Goal: Task Accomplishment & Management: Use online tool/utility

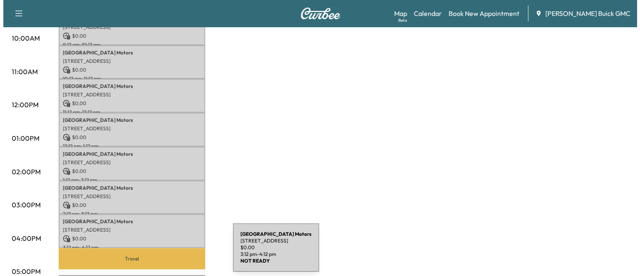
scroll to position [306, 0]
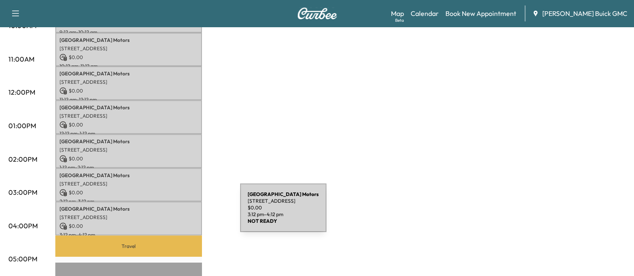
click at [177, 214] on p "[STREET_ADDRESS]" at bounding box center [128, 217] width 138 height 7
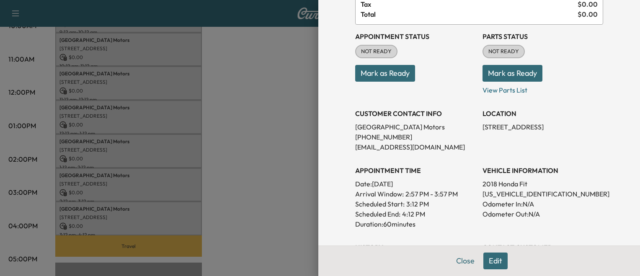
scroll to position [75, 0]
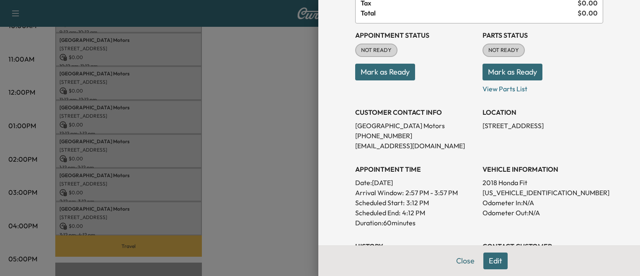
click at [495, 198] on p "Odometer In: N/A" at bounding box center [542, 203] width 121 height 10
drag, startPoint x: 495, startPoint y: 198, endPoint x: 497, endPoint y: 193, distance: 5.3
click at [497, 193] on p "3HGGK5H64JM713031" at bounding box center [542, 193] width 121 height 10
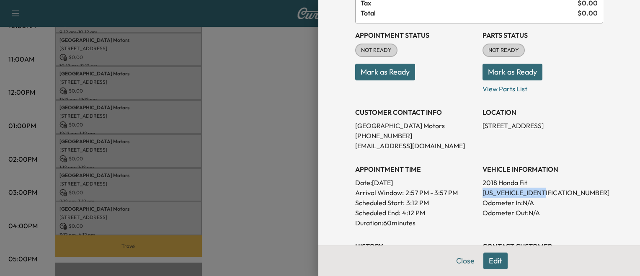
copy p "3HGGK5H64JM713031"
click at [187, 178] on div at bounding box center [320, 138] width 640 height 276
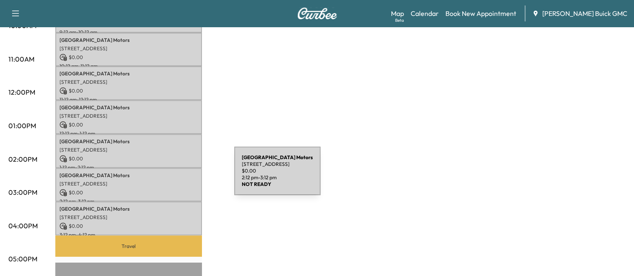
click at [171, 176] on div "Arlington Motors 15620 Richmond Hwy, Woodbridge, VA 22191, USA $ 0.00 2:12 pm -…" at bounding box center [128, 185] width 147 height 34
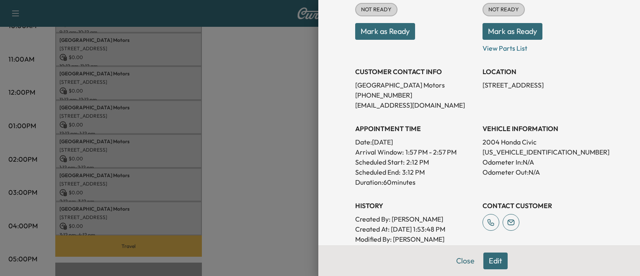
scroll to position [122, 0]
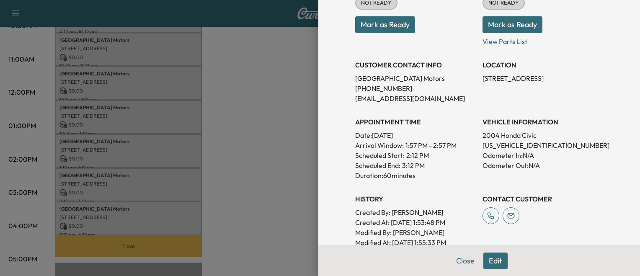
click at [518, 146] on p "1HGEM22914L020460" at bounding box center [542, 145] width 121 height 10
copy p "1HGEM22914L020460"
click at [253, 170] on div at bounding box center [320, 138] width 640 height 276
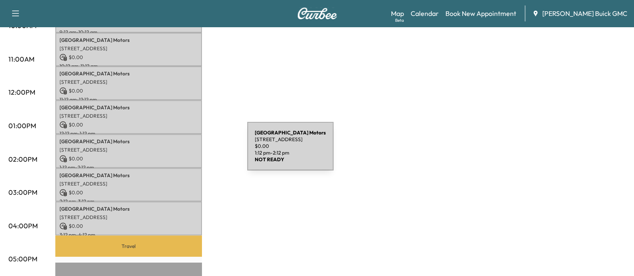
click at [184, 155] on p "$ 0.00" at bounding box center [128, 159] width 138 height 8
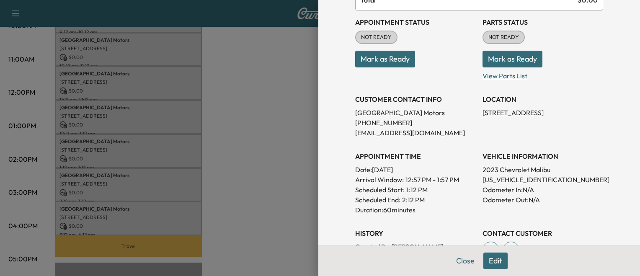
scroll to position [89, 0]
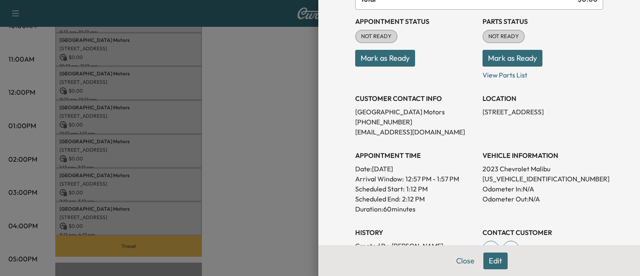
click at [267, 166] on div at bounding box center [320, 138] width 640 height 276
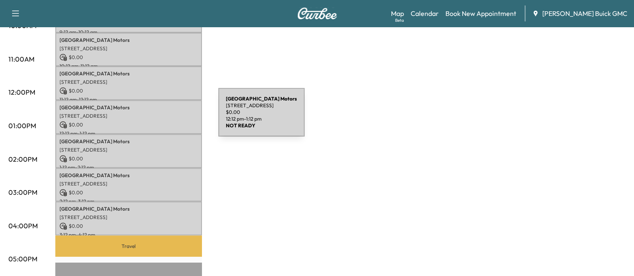
click at [155, 117] on div "Arlington Motors 15620 Richmond Hwy, Woodbridge, VA 22191, USA $ 0.00 12:12 pm …" at bounding box center [128, 117] width 147 height 34
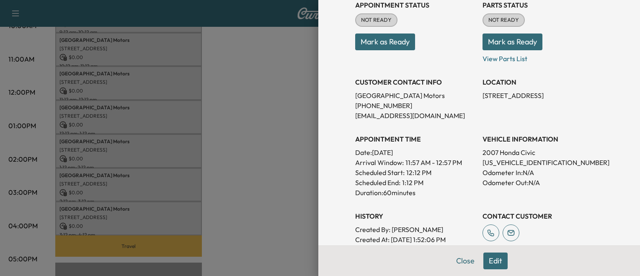
scroll to position [106, 0]
click at [496, 159] on p "2HGFG12877H584242" at bounding box center [542, 162] width 121 height 10
copy p "2HGFG12877H584242"
click at [256, 123] on div at bounding box center [320, 138] width 640 height 276
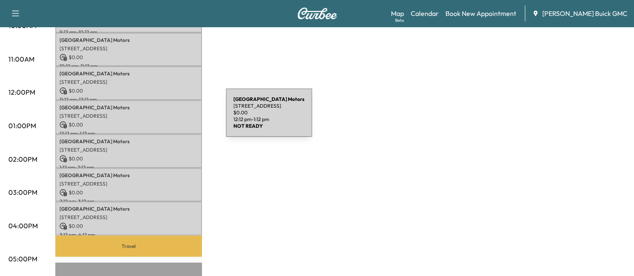
click at [163, 121] on p "$ 0.00" at bounding box center [128, 125] width 138 height 8
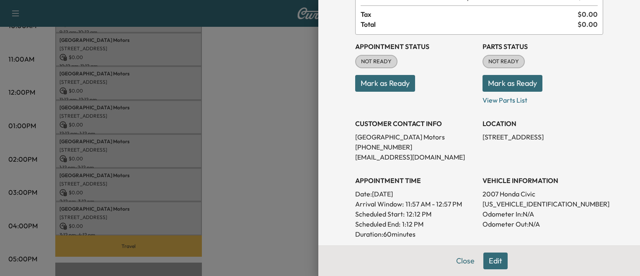
scroll to position [70, 0]
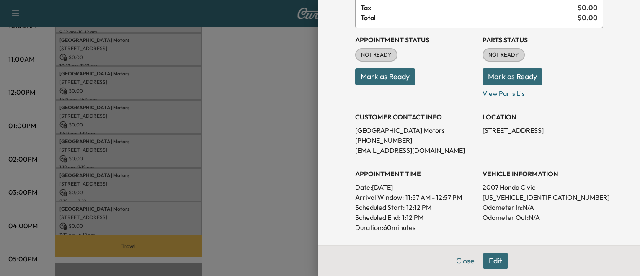
click at [237, 156] on div at bounding box center [320, 138] width 640 height 276
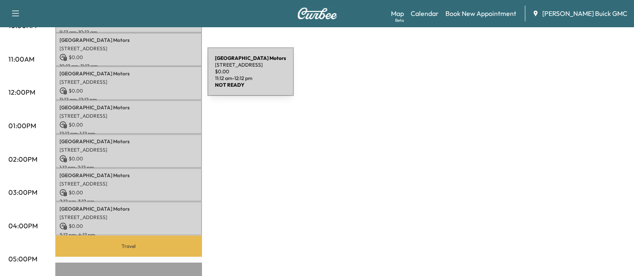
click at [144, 79] on p "[STREET_ADDRESS]" at bounding box center [128, 82] width 138 height 7
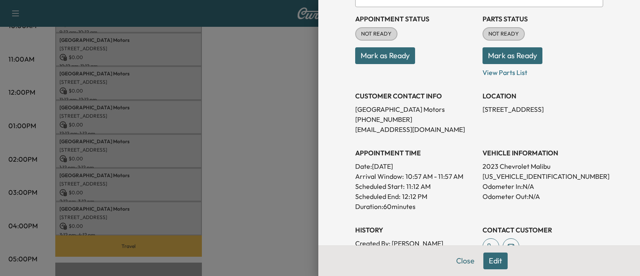
scroll to position [92, 0]
click at [260, 126] on div at bounding box center [320, 138] width 640 height 276
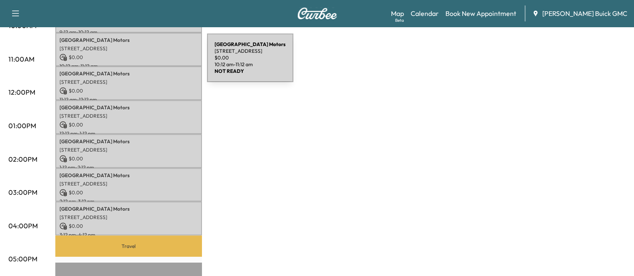
click at [144, 63] on p "10:12 am - 11:12 am" at bounding box center [128, 66] width 138 height 7
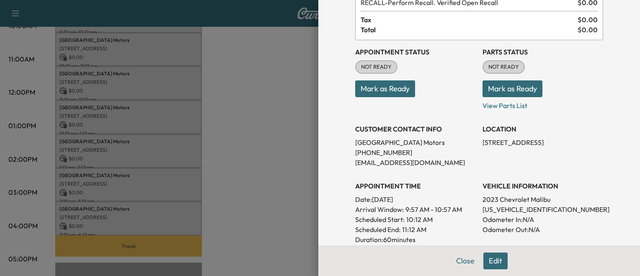
scroll to position [60, 0]
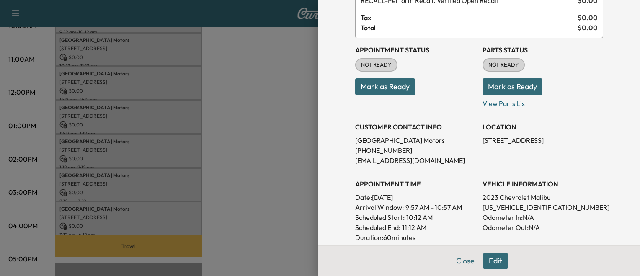
click at [221, 134] on div at bounding box center [320, 138] width 640 height 276
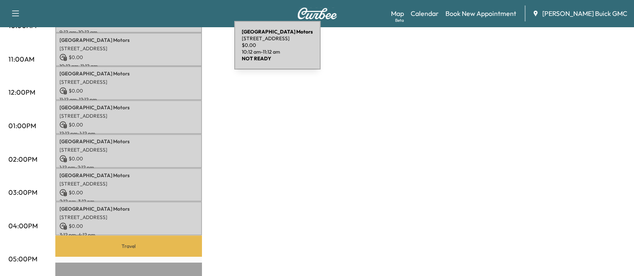
click at [171, 50] on div "Arlington Motors 15620 Richmond Hwy, Woodbridge, VA 22191, USA $ 0.00 10:12 am …" at bounding box center [128, 50] width 147 height 34
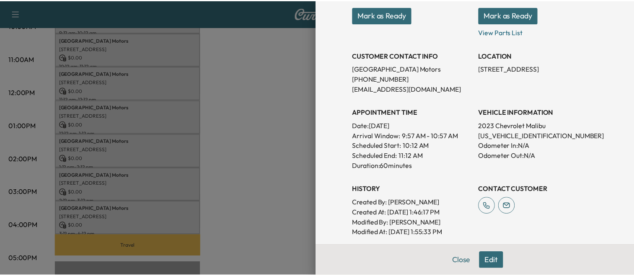
scroll to position [131, 0]
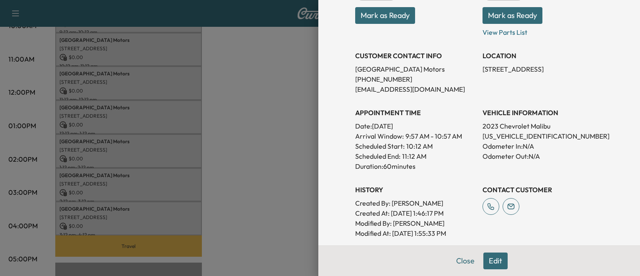
click at [345, 142] on div "Appointment Details Services RECALL - Perform Recall. Verified Open Recall $ 0.…" at bounding box center [479, 131] width 268 height 524
click at [221, 168] on div at bounding box center [320, 138] width 640 height 276
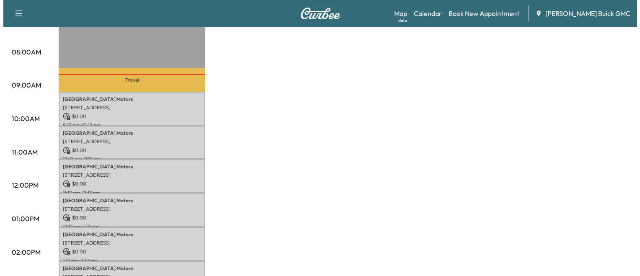
scroll to position [180, 0]
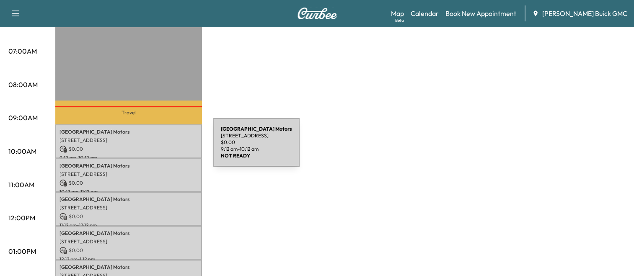
click at [150, 147] on p "$ 0.00" at bounding box center [128, 149] width 138 height 8
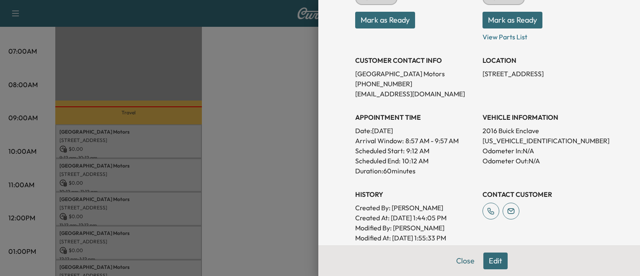
scroll to position [127, 0]
click at [511, 140] on p "5GAKVCKD5GJ205864" at bounding box center [542, 140] width 121 height 10
copy p "5GAKVCKD5GJ205864"
click at [198, 124] on div at bounding box center [320, 138] width 640 height 276
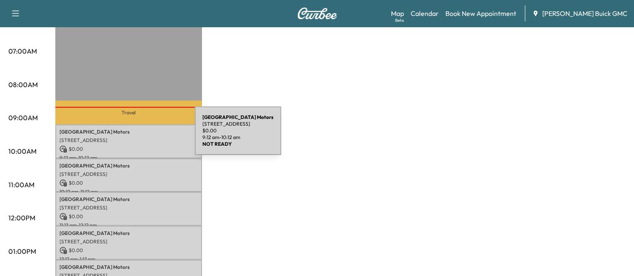
click at [132, 137] on p "[STREET_ADDRESS]" at bounding box center [128, 140] width 138 height 7
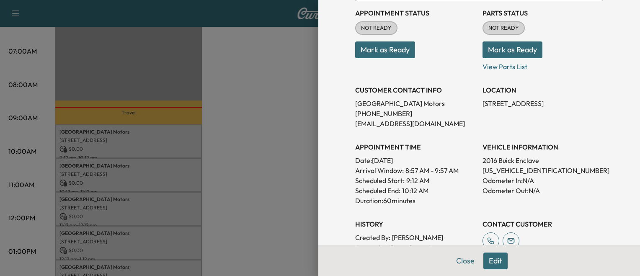
scroll to position [100, 0]
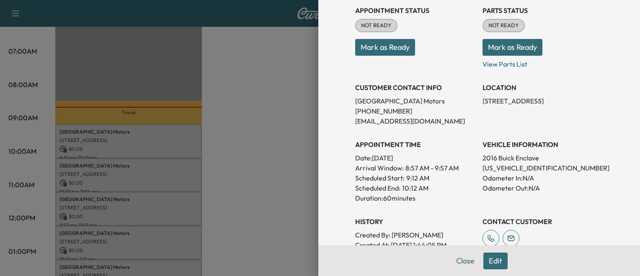
click at [224, 150] on div at bounding box center [320, 138] width 640 height 276
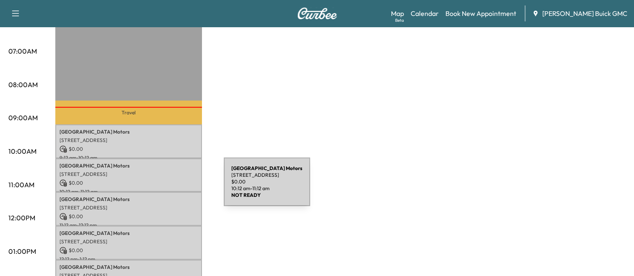
click at [161, 188] on p "10:12 am - 11:12 am" at bounding box center [128, 191] width 138 height 7
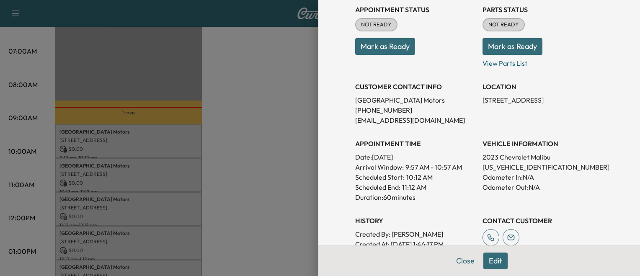
scroll to position [102, 0]
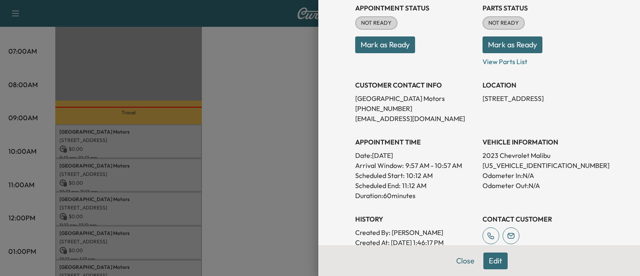
click at [228, 179] on div at bounding box center [320, 138] width 640 height 276
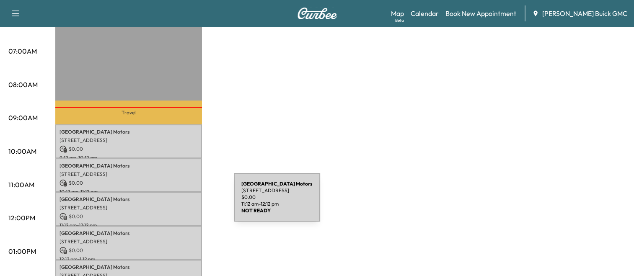
click at [171, 204] on p "[STREET_ADDRESS]" at bounding box center [128, 207] width 138 height 7
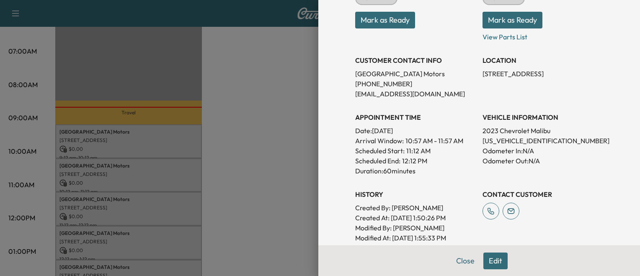
scroll to position [129, 0]
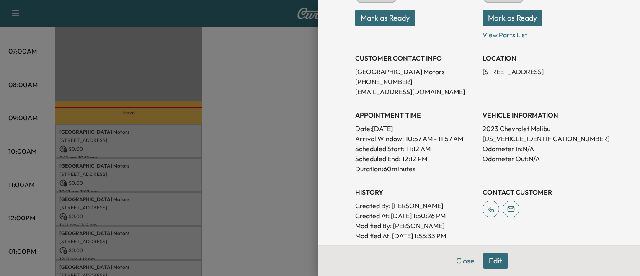
click at [258, 202] on div at bounding box center [320, 138] width 640 height 276
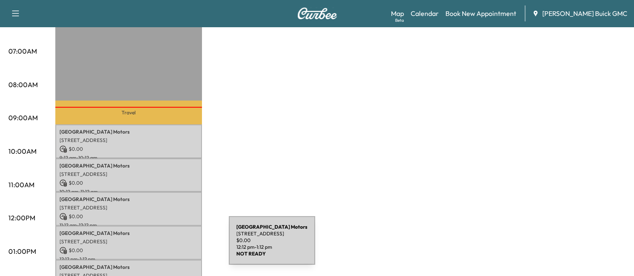
click at [166, 247] on p "$ 0.00" at bounding box center [128, 251] width 138 height 8
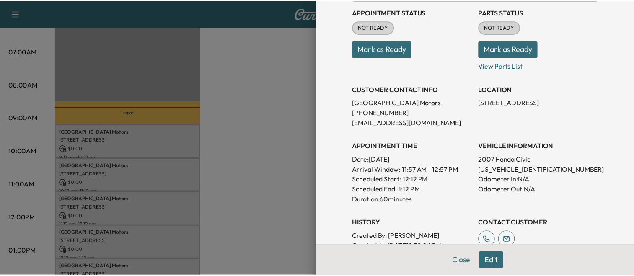
scroll to position [99, 0]
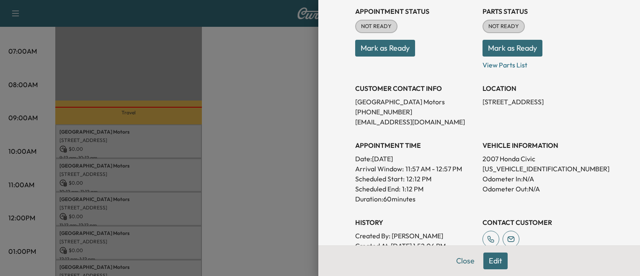
click at [272, 184] on div at bounding box center [320, 138] width 640 height 276
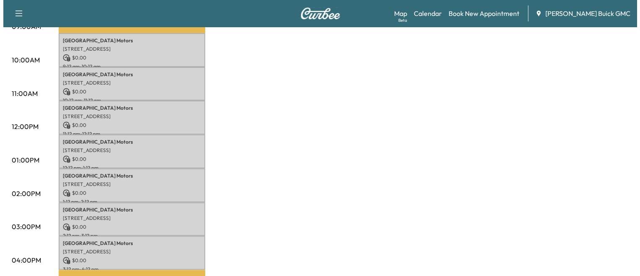
scroll to position [279, 0]
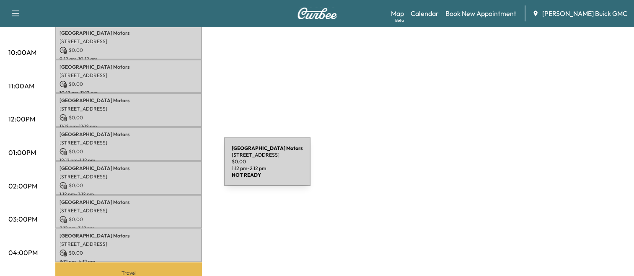
click at [161, 167] on p "Arlington Motors" at bounding box center [128, 168] width 138 height 7
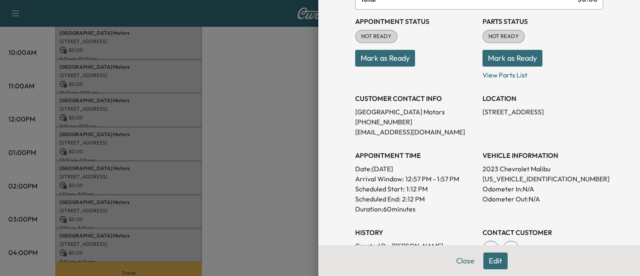
scroll to position [95, 0]
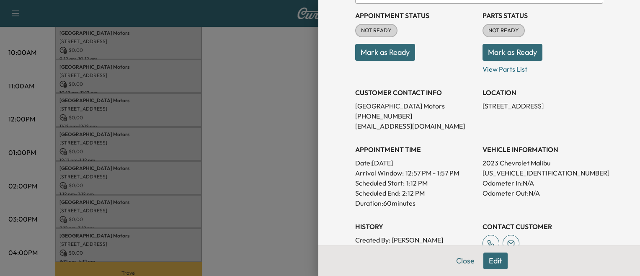
click at [249, 190] on div at bounding box center [320, 138] width 640 height 276
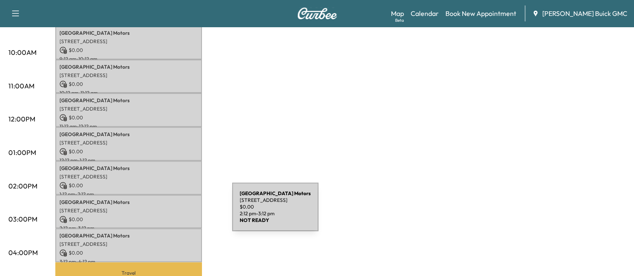
click at [169, 216] on p "$ 0.00" at bounding box center [128, 220] width 138 height 8
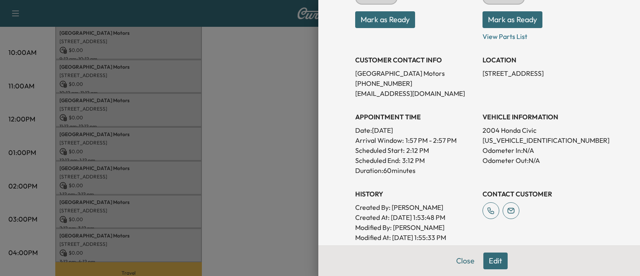
scroll to position [127, 0]
click at [284, 212] on div at bounding box center [320, 138] width 640 height 276
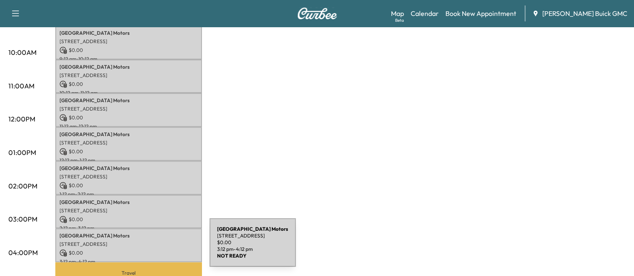
click at [147, 249] on p "$ 0.00" at bounding box center [128, 253] width 138 height 8
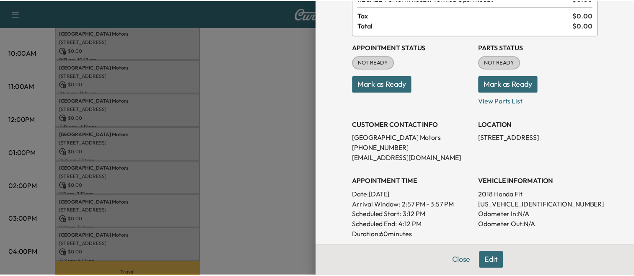
scroll to position [32, 0]
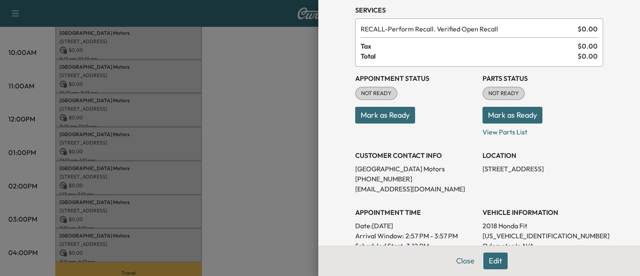
click at [277, 131] on div at bounding box center [320, 138] width 640 height 276
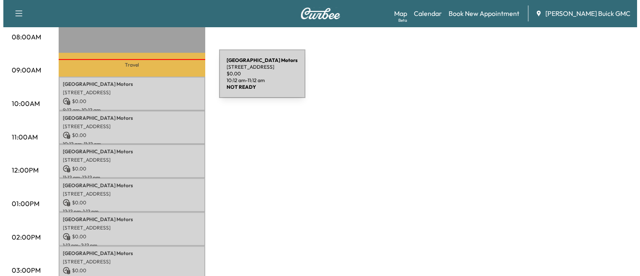
scroll to position [224, 0]
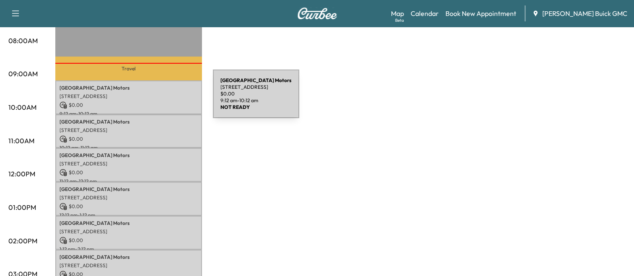
click at [150, 99] on div "Arlington Motors 15620 Richmond Hwy, Woodbridge, VA 22191, USA $ 0.00 9:12 am -…" at bounding box center [128, 97] width 147 height 34
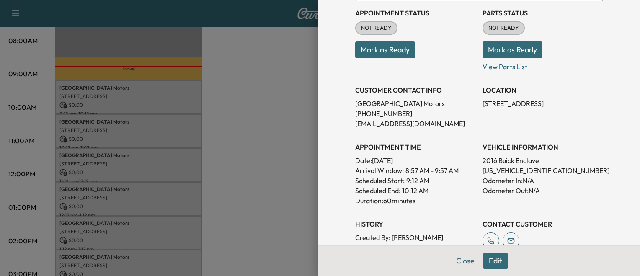
scroll to position [97, 0]
click at [237, 159] on div at bounding box center [320, 138] width 640 height 276
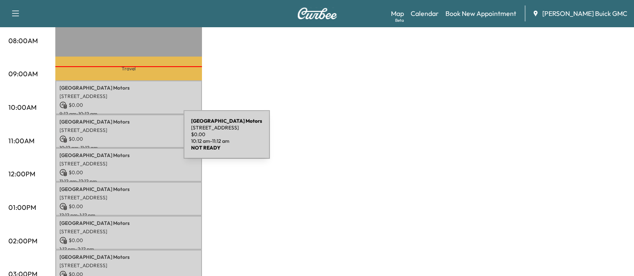
click at [121, 139] on p "$ 0.00" at bounding box center [128, 139] width 138 height 8
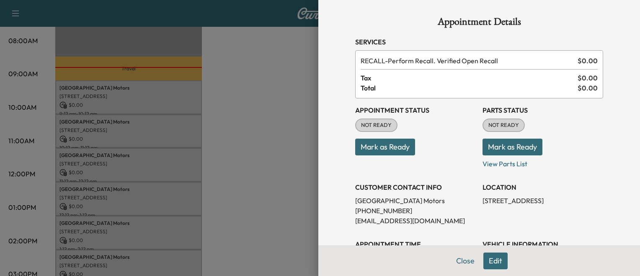
scroll to position [152, 0]
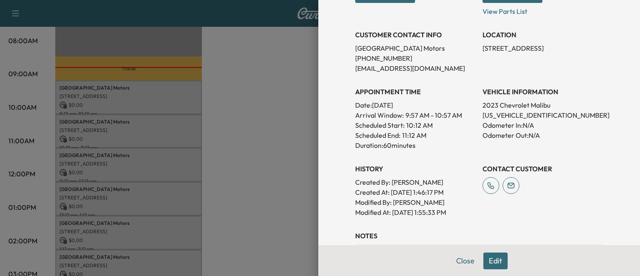
click at [245, 161] on div at bounding box center [320, 138] width 640 height 276
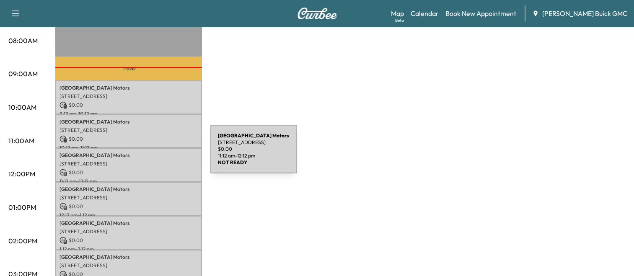
click at [147, 154] on p "Arlington Motors" at bounding box center [128, 155] width 138 height 7
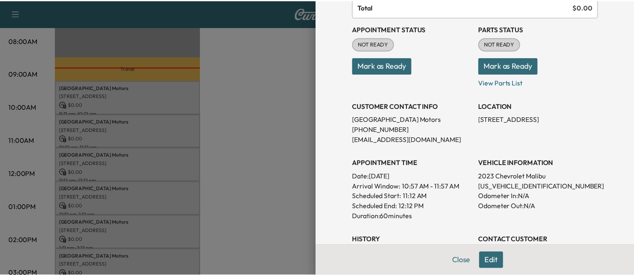
scroll to position [82, 0]
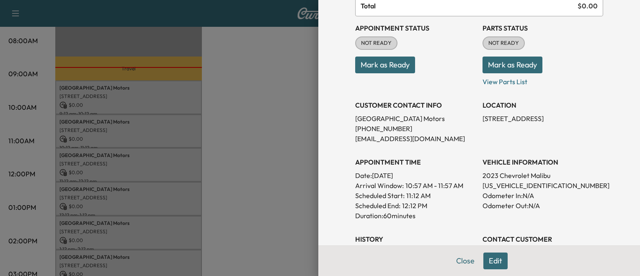
click at [278, 151] on div at bounding box center [320, 138] width 640 height 276
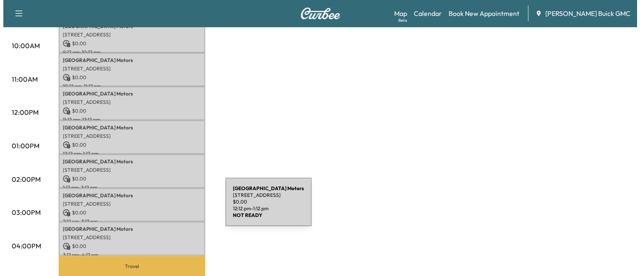
scroll to position [291, 0]
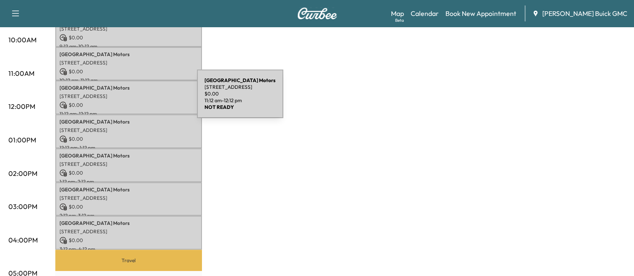
click at [134, 101] on p "$ 0.00" at bounding box center [128, 105] width 138 height 8
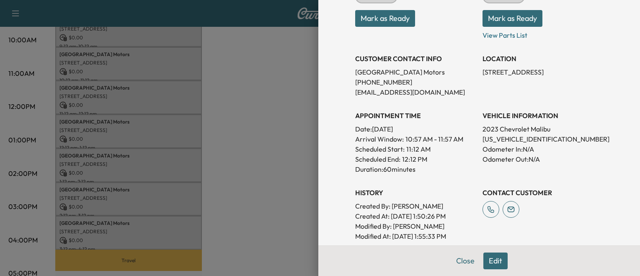
scroll to position [129, 0]
click at [490, 136] on p "1G1ZD5ST4PF226154" at bounding box center [542, 139] width 121 height 10
copy p "1G1ZD5ST4PF226154"
click at [164, 181] on div at bounding box center [320, 138] width 640 height 276
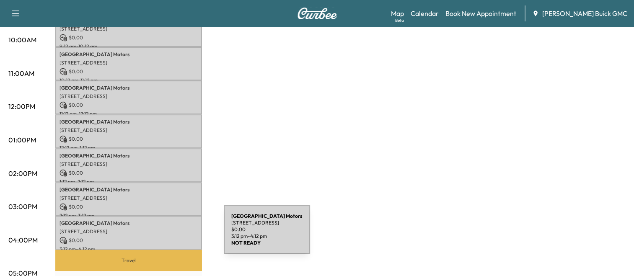
click at [161, 237] on p "$ 0.00" at bounding box center [128, 241] width 138 height 8
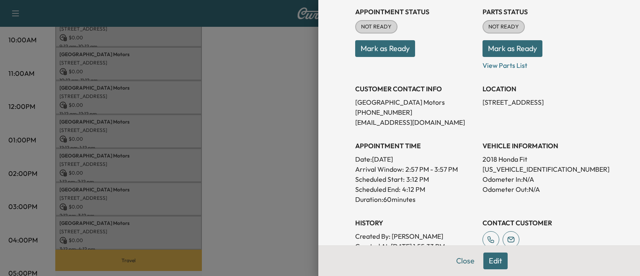
scroll to position [99, 0]
click at [241, 184] on div at bounding box center [320, 138] width 640 height 276
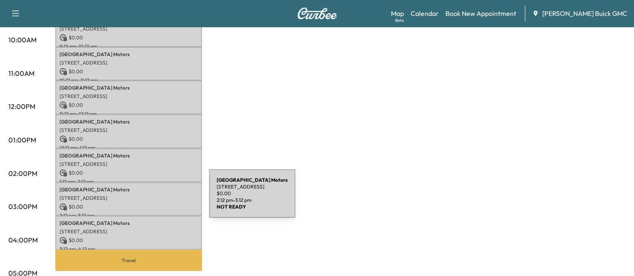
click at [146, 199] on div "Arlington Motors 15620 Richmond Hwy, Woodbridge, VA 22191, USA $ 0.00 2:12 pm -…" at bounding box center [128, 199] width 147 height 34
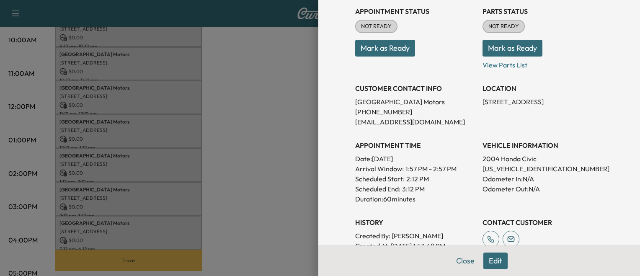
scroll to position [103, 0]
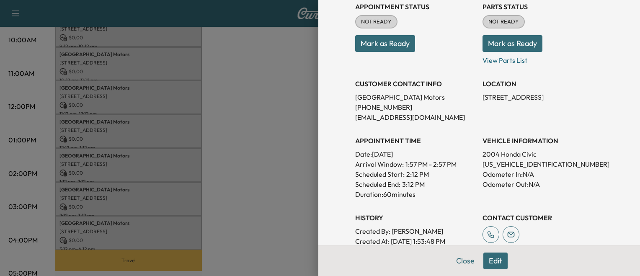
click at [222, 156] on div at bounding box center [320, 138] width 640 height 276
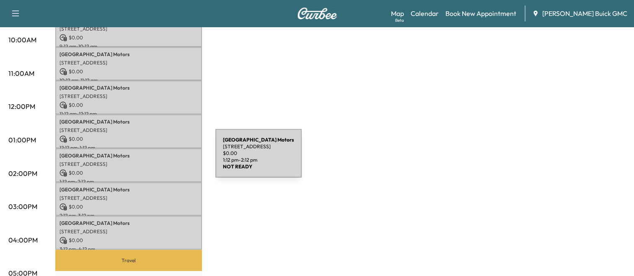
click at [152, 161] on p "[STREET_ADDRESS]" at bounding box center [128, 164] width 138 height 7
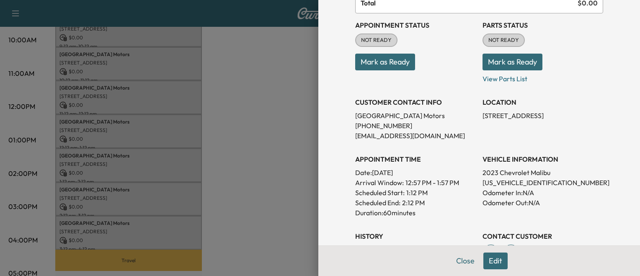
scroll to position [88, 0]
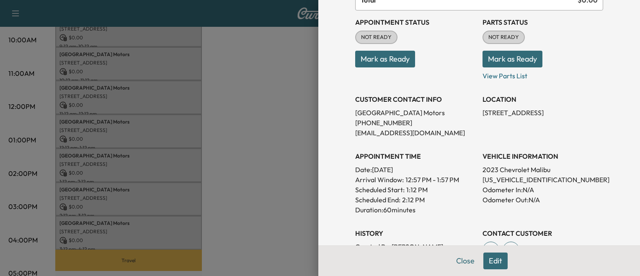
click at [241, 157] on div at bounding box center [320, 138] width 640 height 276
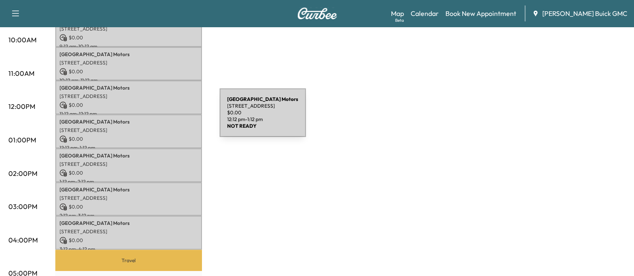
click at [157, 119] on p "Arlington Motors" at bounding box center [128, 122] width 138 height 7
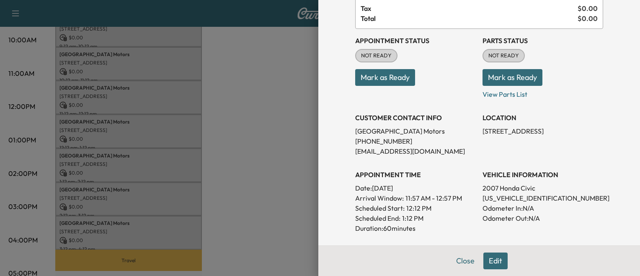
scroll to position [72, 0]
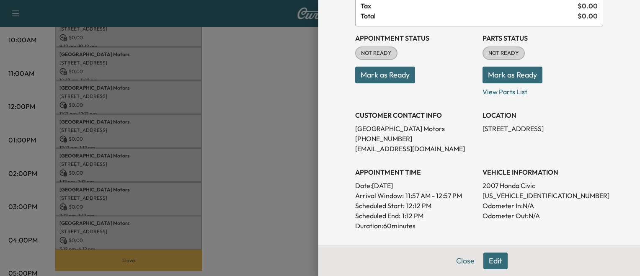
click at [266, 128] on div at bounding box center [320, 138] width 640 height 276
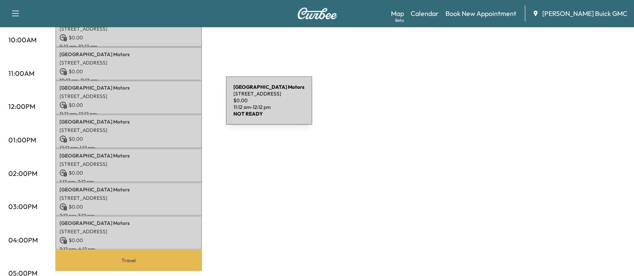
click at [163, 106] on p "$ 0.00" at bounding box center [128, 105] width 138 height 8
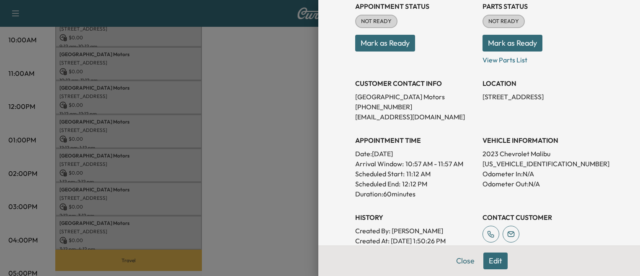
scroll to position [104, 0]
click at [248, 164] on div at bounding box center [320, 138] width 640 height 276
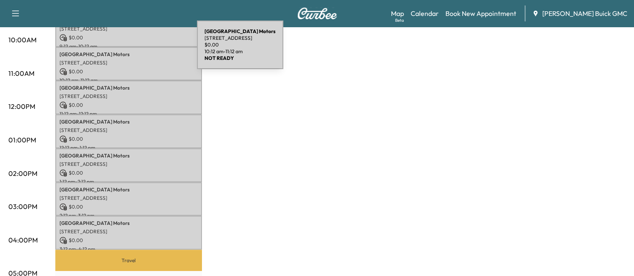
click at [134, 51] on p "Arlington Motors" at bounding box center [128, 54] width 138 height 7
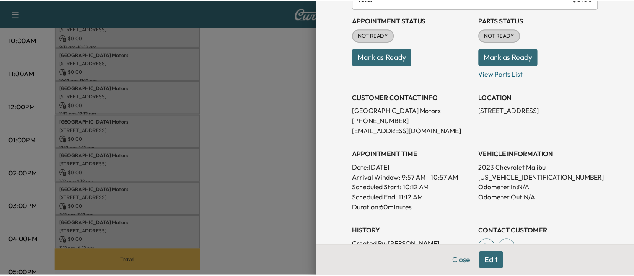
scroll to position [90, 0]
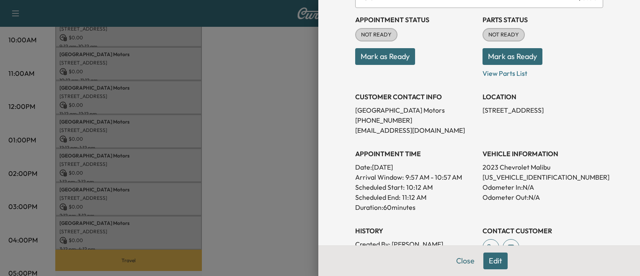
click at [284, 133] on div at bounding box center [320, 138] width 640 height 276
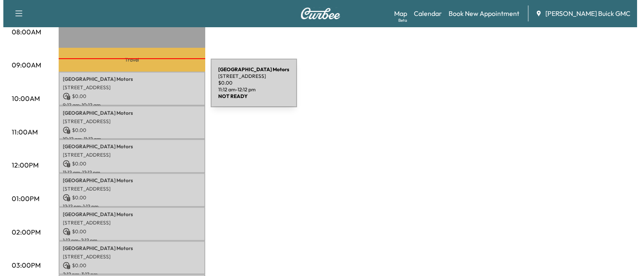
scroll to position [233, 0]
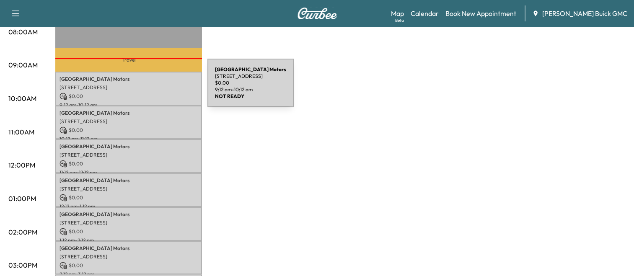
click at [144, 88] on p "[STREET_ADDRESS]" at bounding box center [128, 87] width 138 height 7
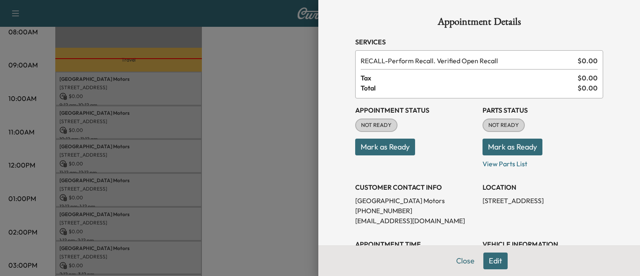
scroll to position [105, 0]
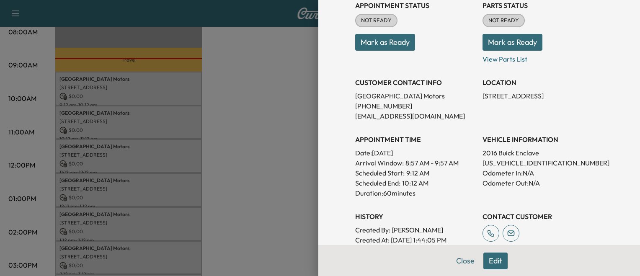
click at [252, 147] on div at bounding box center [320, 138] width 640 height 276
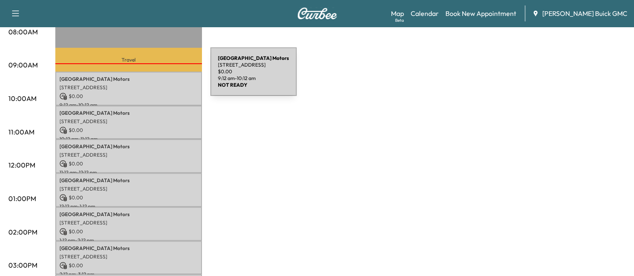
click at [147, 77] on p "Arlington Motors" at bounding box center [128, 79] width 138 height 7
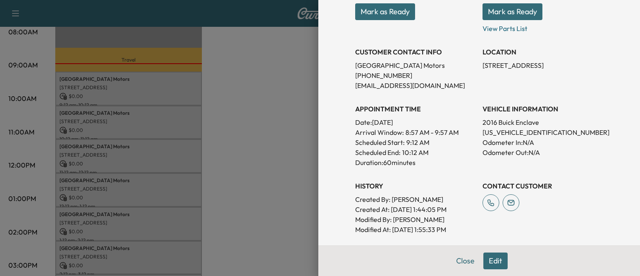
scroll to position [136, 0]
click at [220, 138] on div at bounding box center [320, 138] width 640 height 276
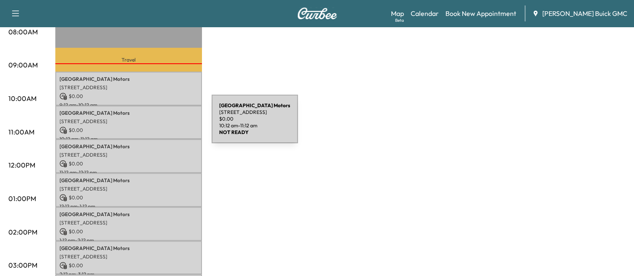
click at [149, 126] on p "$ 0.00" at bounding box center [128, 130] width 138 height 8
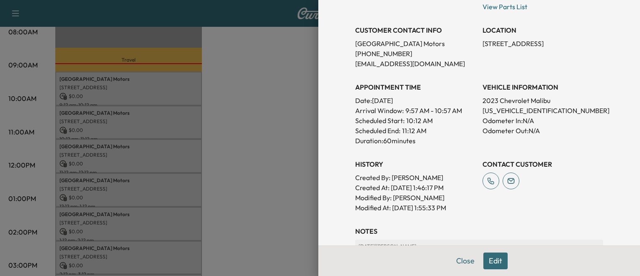
scroll to position [159, 0]
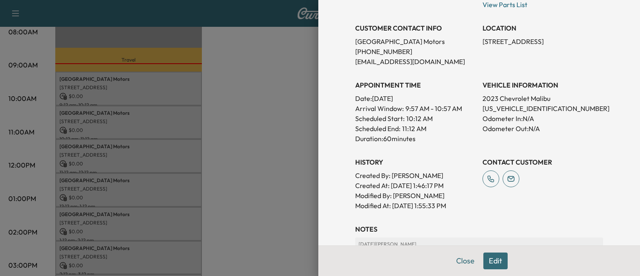
drag, startPoint x: 192, startPoint y: 145, endPoint x: 166, endPoint y: 164, distance: 32.4
click at [166, 164] on div at bounding box center [320, 138] width 640 height 276
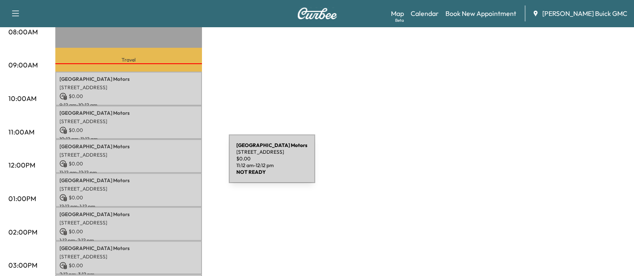
click at [166, 164] on p "$ 0.00" at bounding box center [128, 164] width 138 height 8
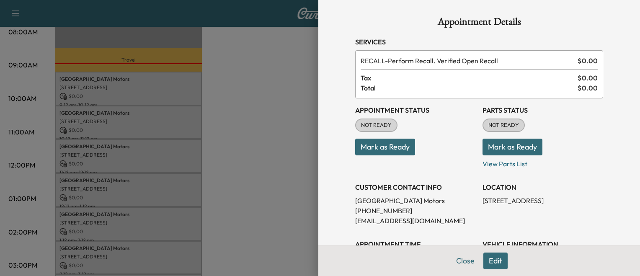
scroll to position [105, 0]
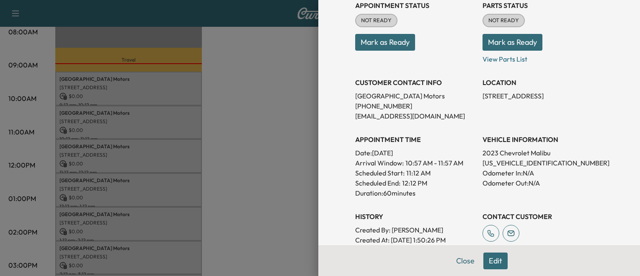
click at [217, 154] on div at bounding box center [320, 138] width 640 height 276
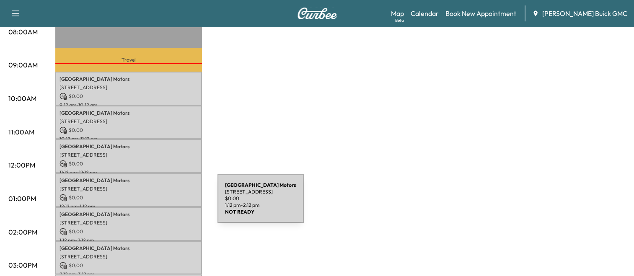
click at [155, 207] on div "Arlington Motors 15620 Richmond Hwy, Woodbridge, VA 22191, USA $ 0.00 1:12 pm -…" at bounding box center [128, 224] width 147 height 34
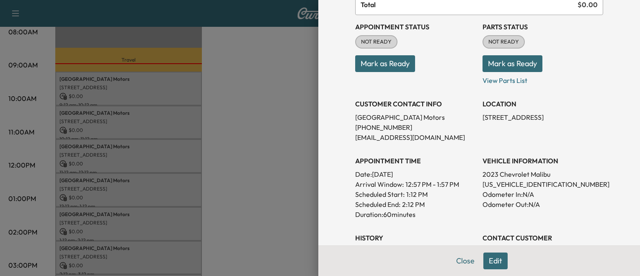
scroll to position [84, 0]
click at [223, 177] on div at bounding box center [320, 138] width 640 height 276
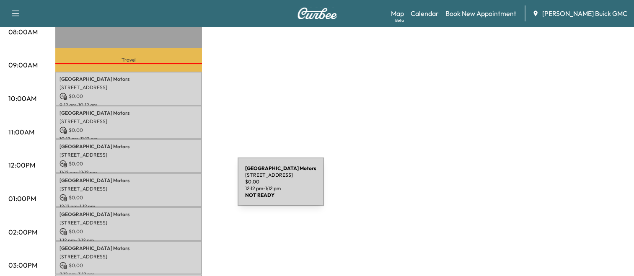
click at [175, 187] on p "[STREET_ADDRESS]" at bounding box center [128, 189] width 138 height 7
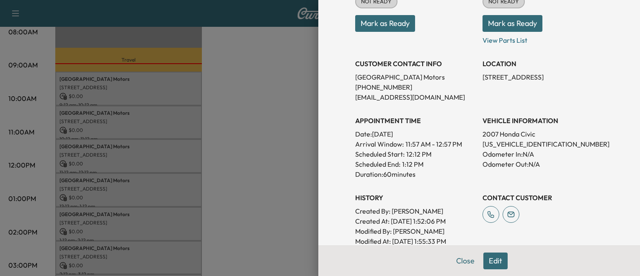
scroll to position [124, 0]
click at [270, 154] on div at bounding box center [320, 138] width 640 height 276
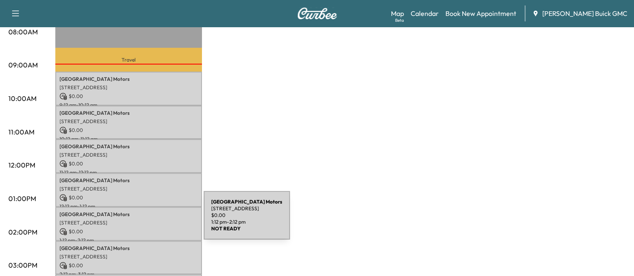
click at [141, 220] on p "[STREET_ADDRESS]" at bounding box center [128, 222] width 138 height 7
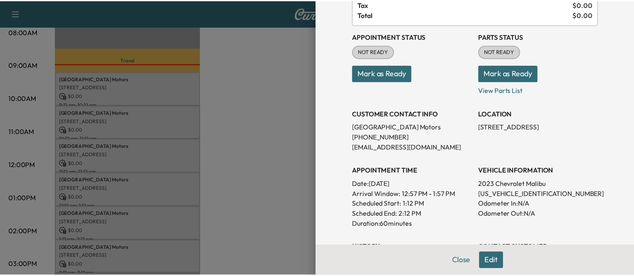
scroll to position [76, 0]
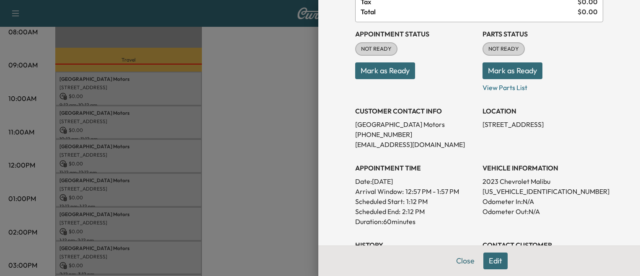
click at [181, 145] on div at bounding box center [320, 138] width 640 height 276
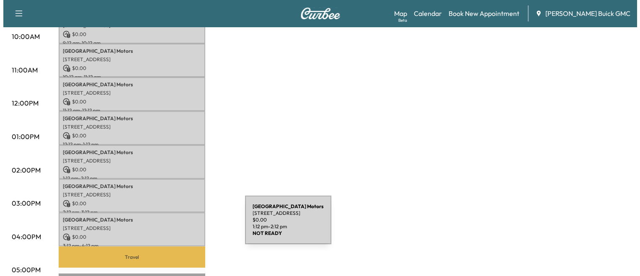
scroll to position [300, 0]
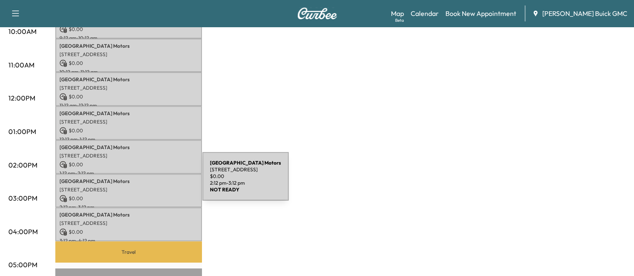
click at [139, 181] on div "Arlington Motors 15620 Richmond Hwy, Woodbridge, VA 22191, USA $ 0.00 2:12 pm -…" at bounding box center [128, 191] width 147 height 34
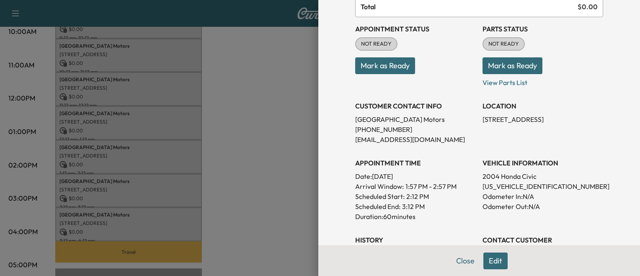
scroll to position [82, 0]
click at [196, 199] on div at bounding box center [320, 138] width 640 height 276
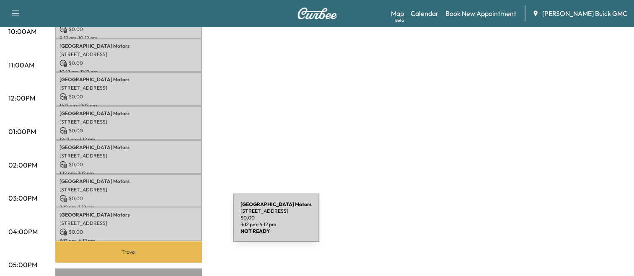
click at [170, 223] on div "Arlington Motors 15620 Richmond Hwy, Woodbridge, VA 22191, USA $ 0.00 3:12 pm -…" at bounding box center [128, 224] width 147 height 34
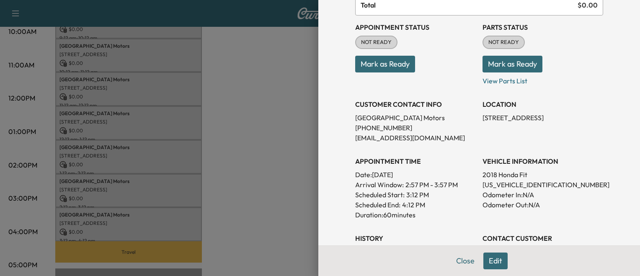
scroll to position [87, 0]
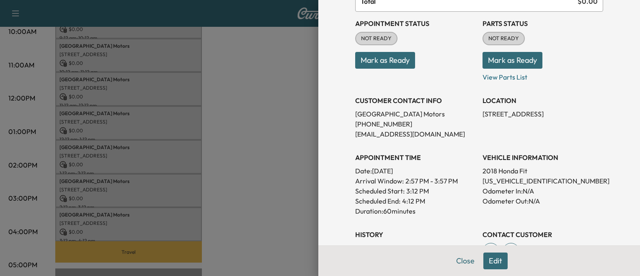
click at [252, 201] on div at bounding box center [320, 138] width 640 height 276
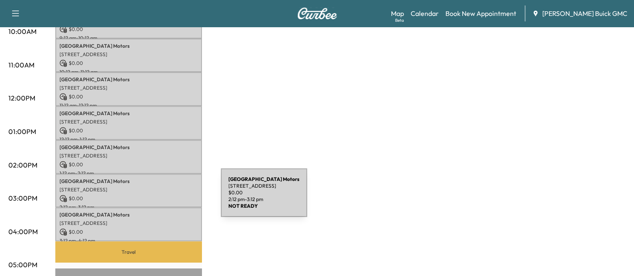
click at [158, 198] on p "$ 0.00" at bounding box center [128, 199] width 138 height 8
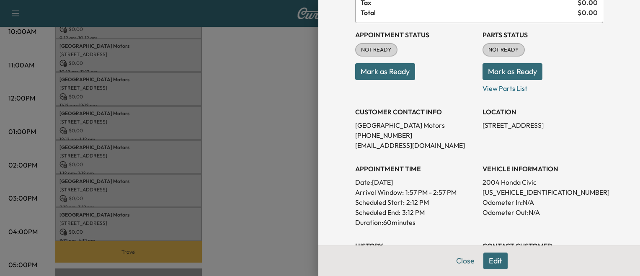
scroll to position [79, 0]
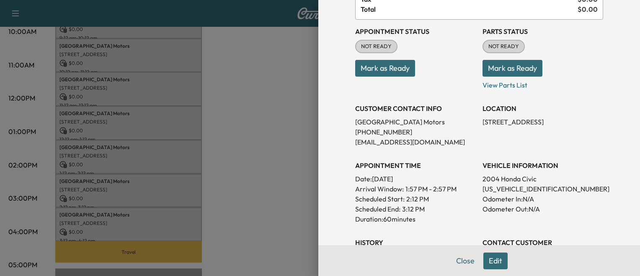
click at [168, 135] on div at bounding box center [320, 138] width 640 height 276
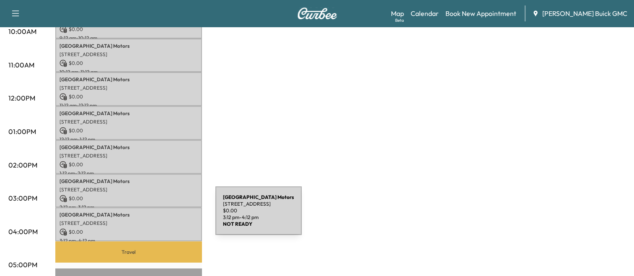
click at [152, 220] on p "[STREET_ADDRESS]" at bounding box center [128, 223] width 138 height 7
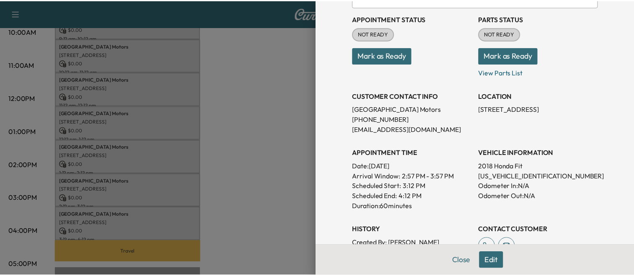
scroll to position [92, 0]
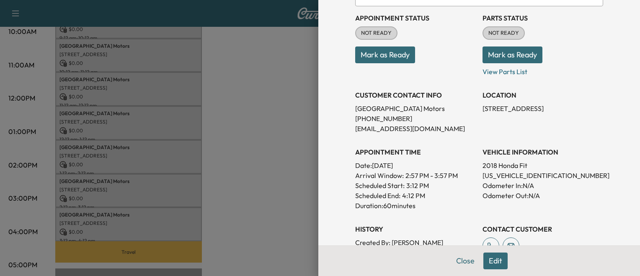
click at [255, 191] on div at bounding box center [320, 138] width 640 height 276
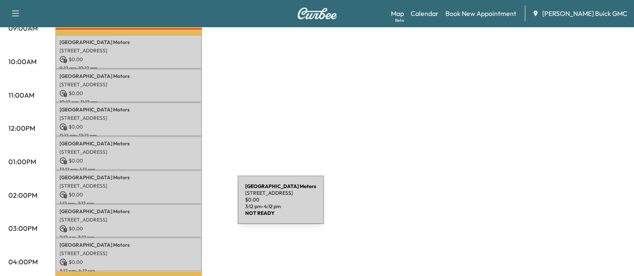
scroll to position [270, 0]
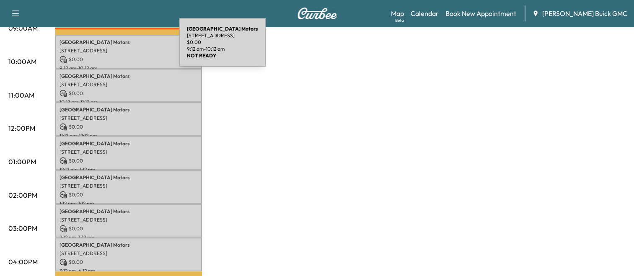
click at [116, 47] on p "[STREET_ADDRESS]" at bounding box center [128, 50] width 138 height 7
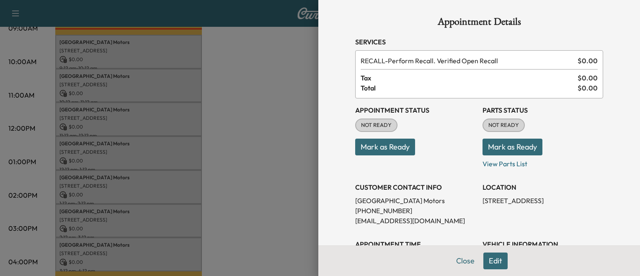
click at [387, 148] on button "Mark as Ready" at bounding box center [385, 147] width 60 height 17
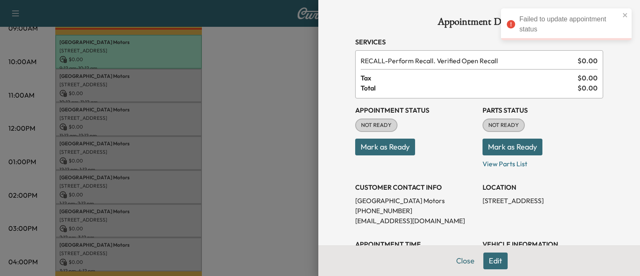
click at [214, 126] on div at bounding box center [320, 138] width 640 height 276
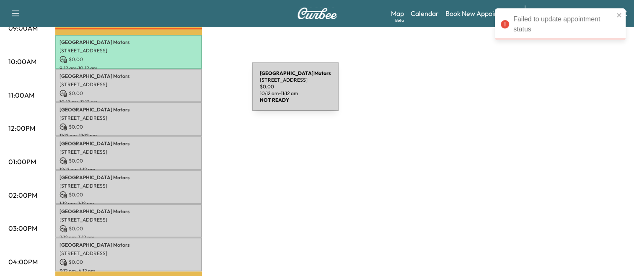
click at [189, 92] on p "$ 0.00" at bounding box center [128, 94] width 138 height 8
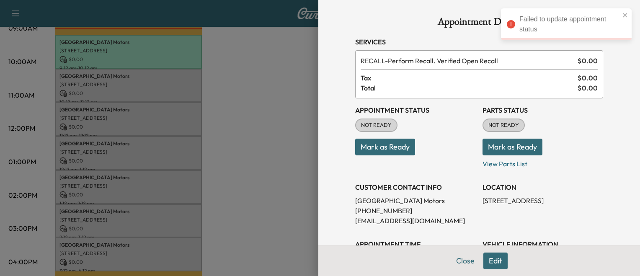
click at [389, 146] on button "Mark as Ready" at bounding box center [385, 147] width 60 height 17
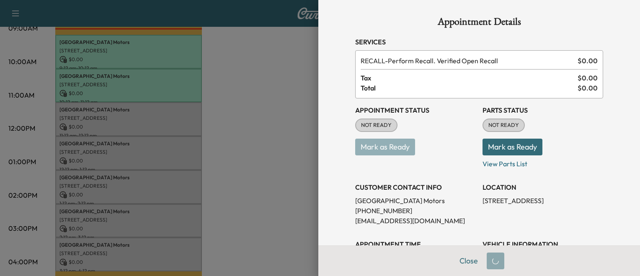
click at [226, 109] on div at bounding box center [320, 138] width 640 height 276
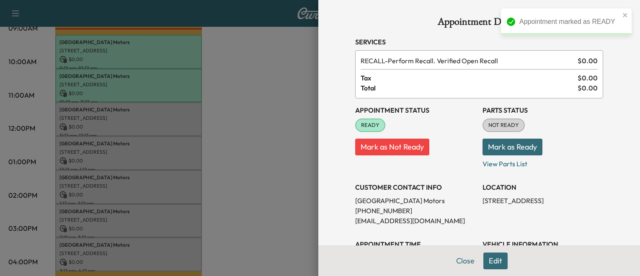
click at [158, 108] on div at bounding box center [320, 138] width 640 height 276
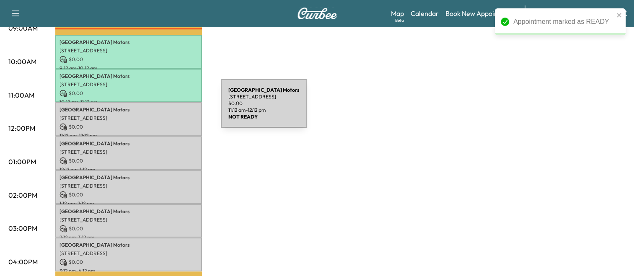
click at [158, 108] on p "Arlington Motors" at bounding box center [128, 109] width 138 height 7
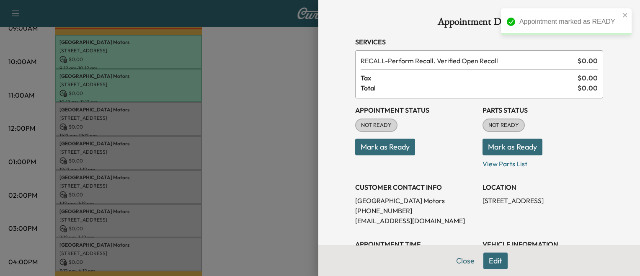
click at [390, 143] on button "Mark as Ready" at bounding box center [385, 147] width 60 height 17
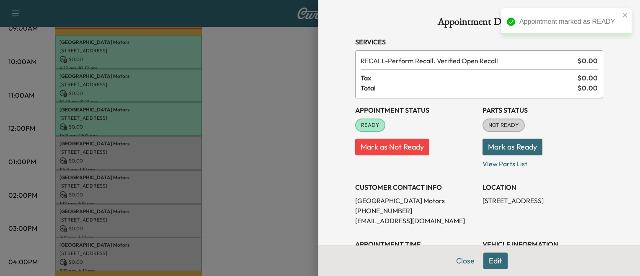
click at [226, 178] on div at bounding box center [320, 138] width 640 height 276
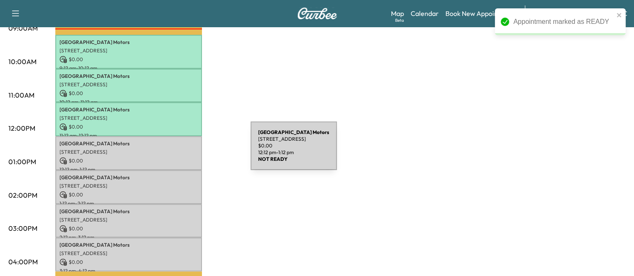
click at [188, 151] on p "[STREET_ADDRESS]" at bounding box center [128, 152] width 138 height 7
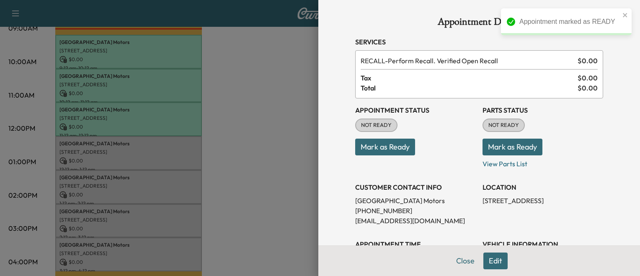
click at [360, 144] on button "Mark as Ready" at bounding box center [385, 147] width 60 height 17
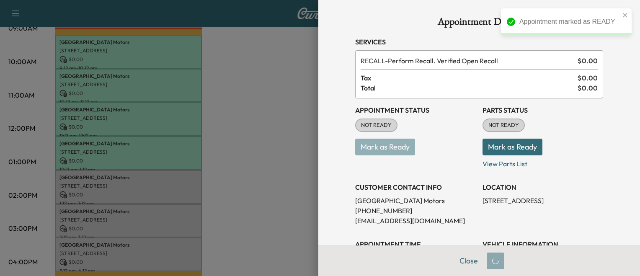
click at [251, 178] on div at bounding box center [320, 138] width 640 height 276
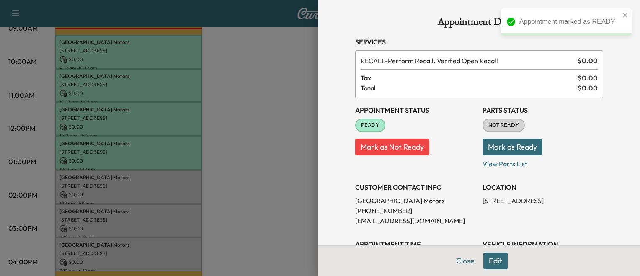
click at [251, 178] on div at bounding box center [320, 138] width 640 height 276
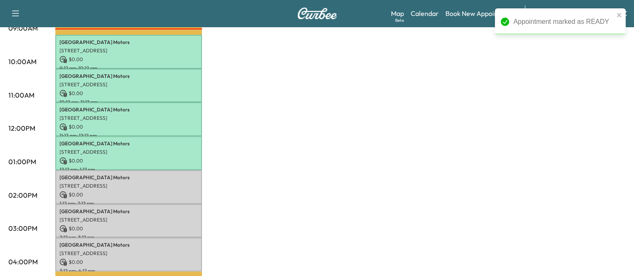
click at [251, 178] on div "MobileService+ $ 0.00 Revenue 7 hr Work Time 1 hr 20 min Transit Time Travel Ar…" at bounding box center [340, 154] width 570 height 628
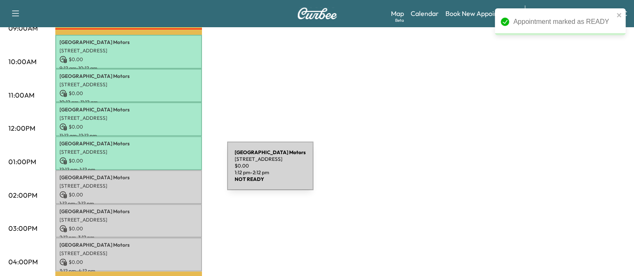
click at [164, 174] on p "Arlington Motors" at bounding box center [128, 177] width 138 height 7
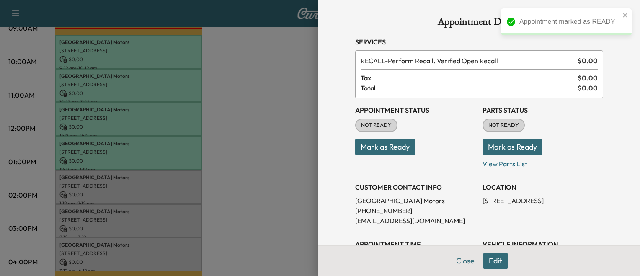
click at [391, 150] on button "Mark as Ready" at bounding box center [385, 147] width 60 height 17
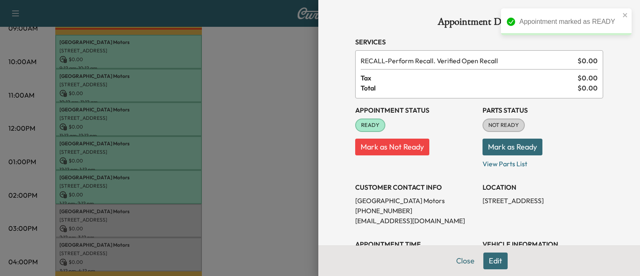
click at [214, 230] on div at bounding box center [320, 138] width 640 height 276
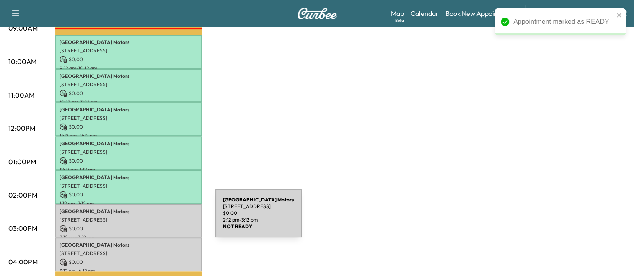
click at [152, 218] on p "[STREET_ADDRESS]" at bounding box center [128, 220] width 138 height 7
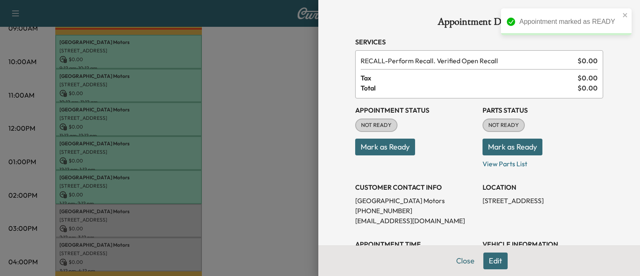
click at [393, 150] on button "Mark as Ready" at bounding box center [385, 147] width 60 height 17
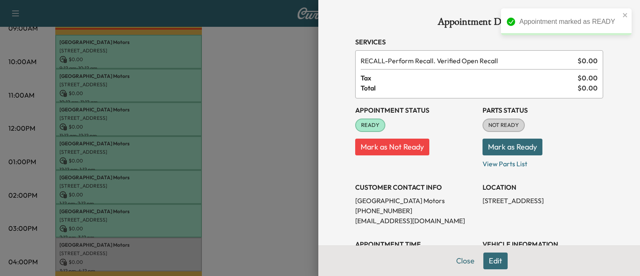
click at [258, 179] on div at bounding box center [320, 138] width 640 height 276
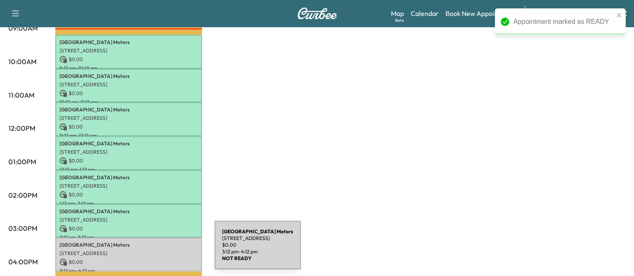
click at [152, 250] on p "[STREET_ADDRESS]" at bounding box center [128, 253] width 138 height 7
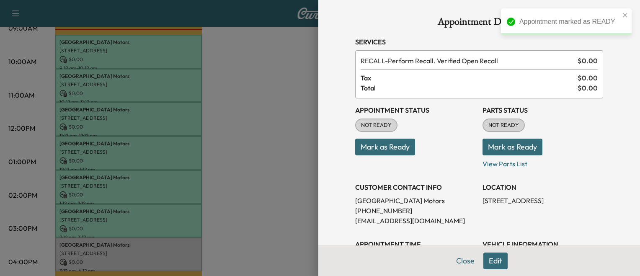
click at [365, 152] on button "Mark as Ready" at bounding box center [385, 147] width 60 height 17
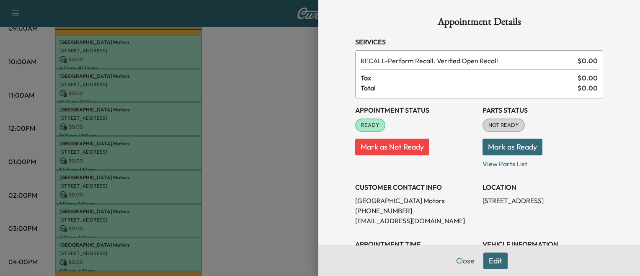
click at [459, 263] on button "Close" at bounding box center [465, 261] width 29 height 17
